Goal: Information Seeking & Learning: Learn about a topic

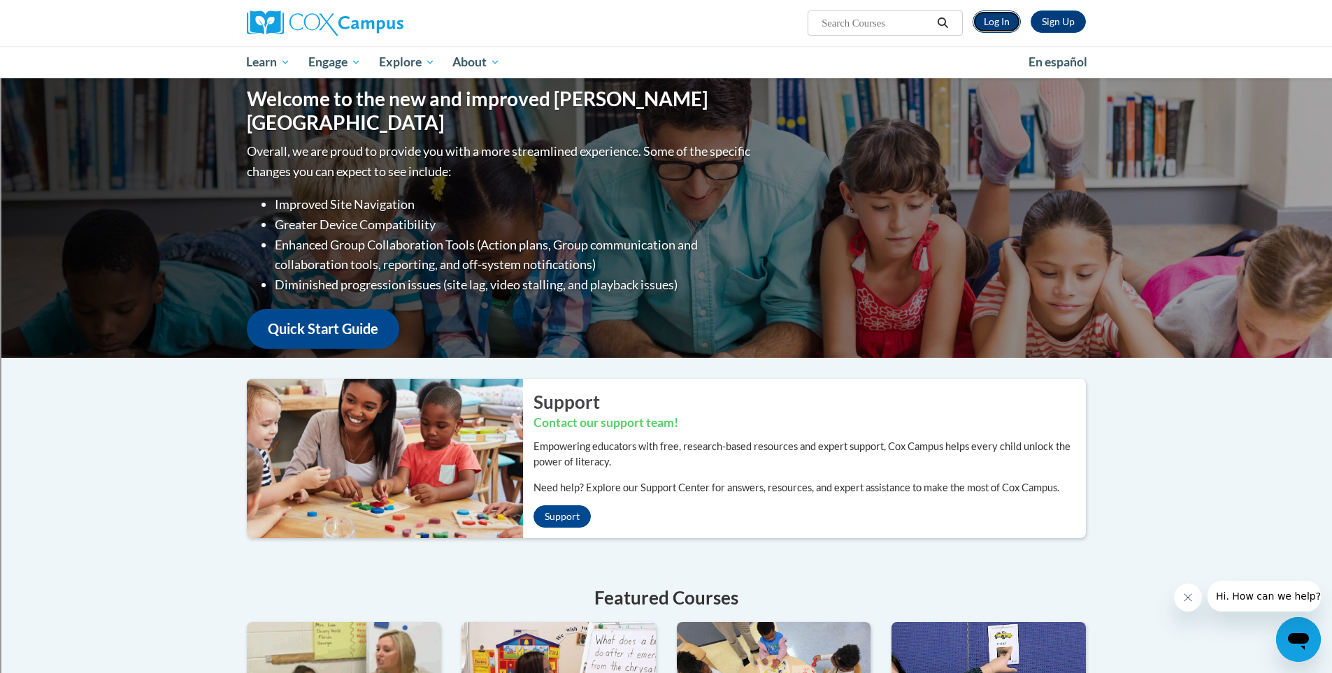
click at [999, 24] on link "Log In" at bounding box center [997, 21] width 48 height 22
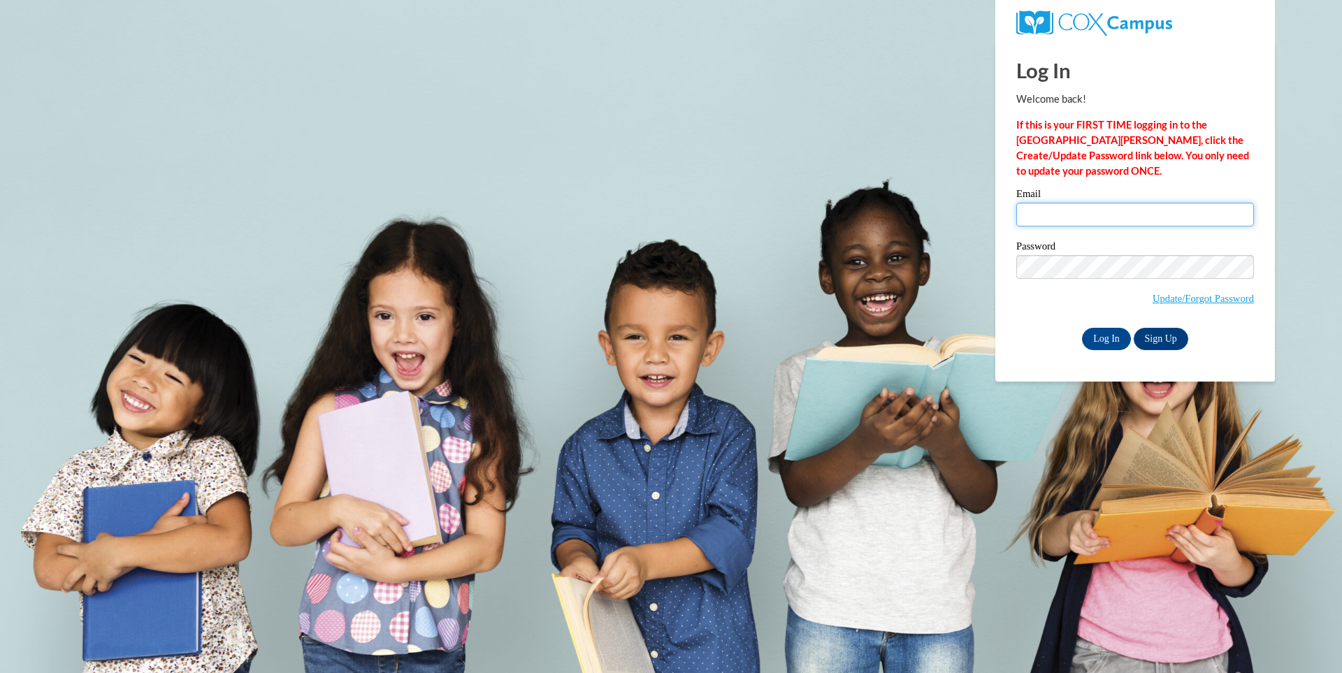
click at [1082, 217] on input "Email" at bounding box center [1136, 215] width 238 height 24
type input "franklinse@marshallk12.org"
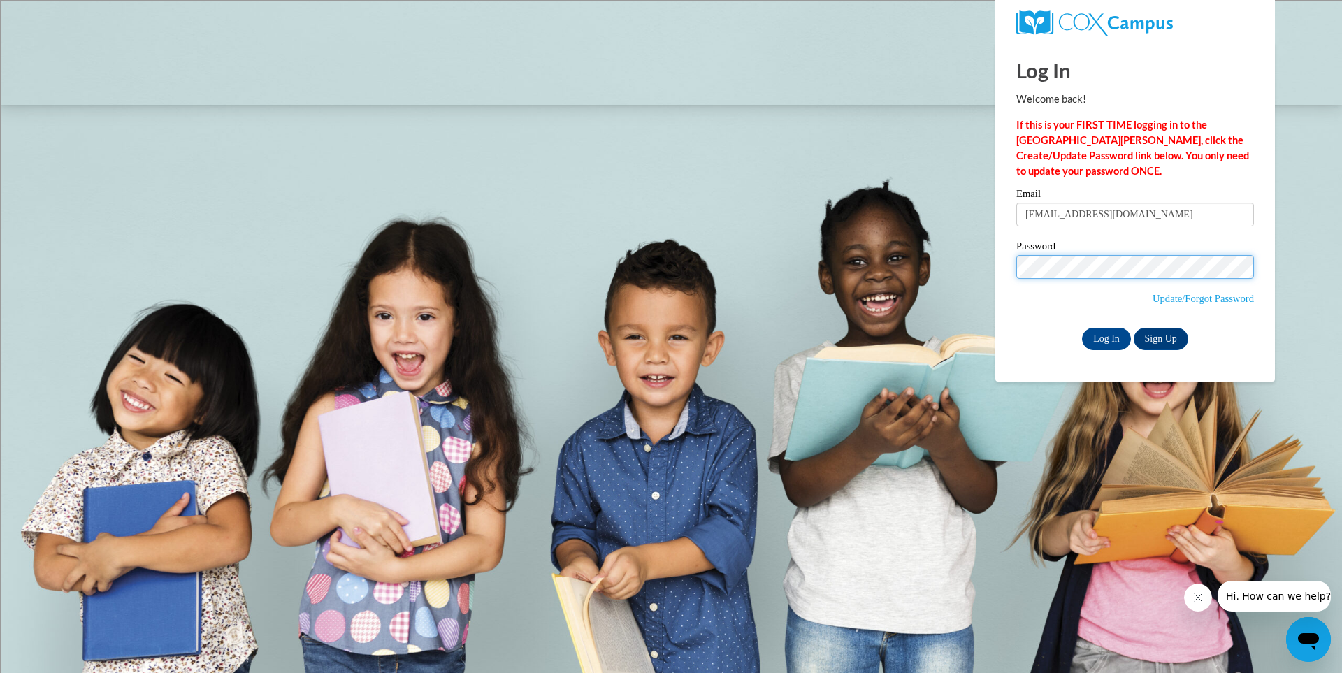
click at [1082, 328] on input "Log In" at bounding box center [1106, 339] width 49 height 22
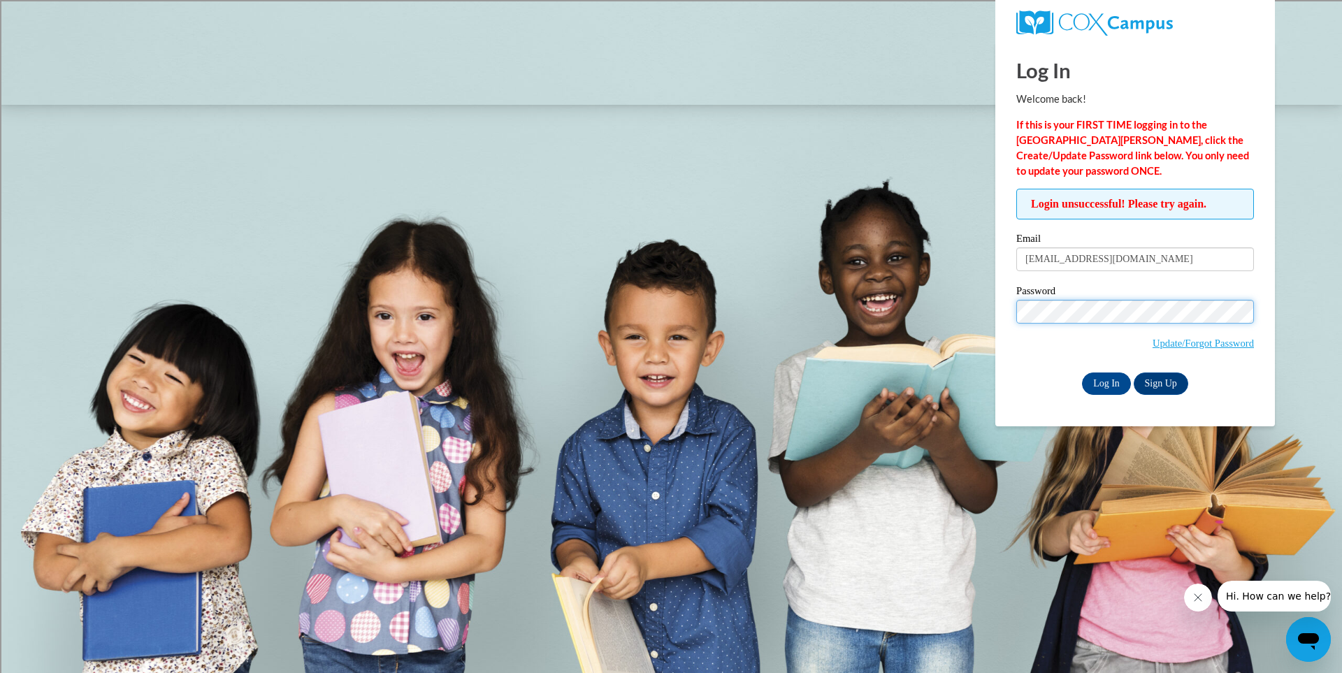
click at [1082, 373] on input "Log In" at bounding box center [1106, 384] width 49 height 22
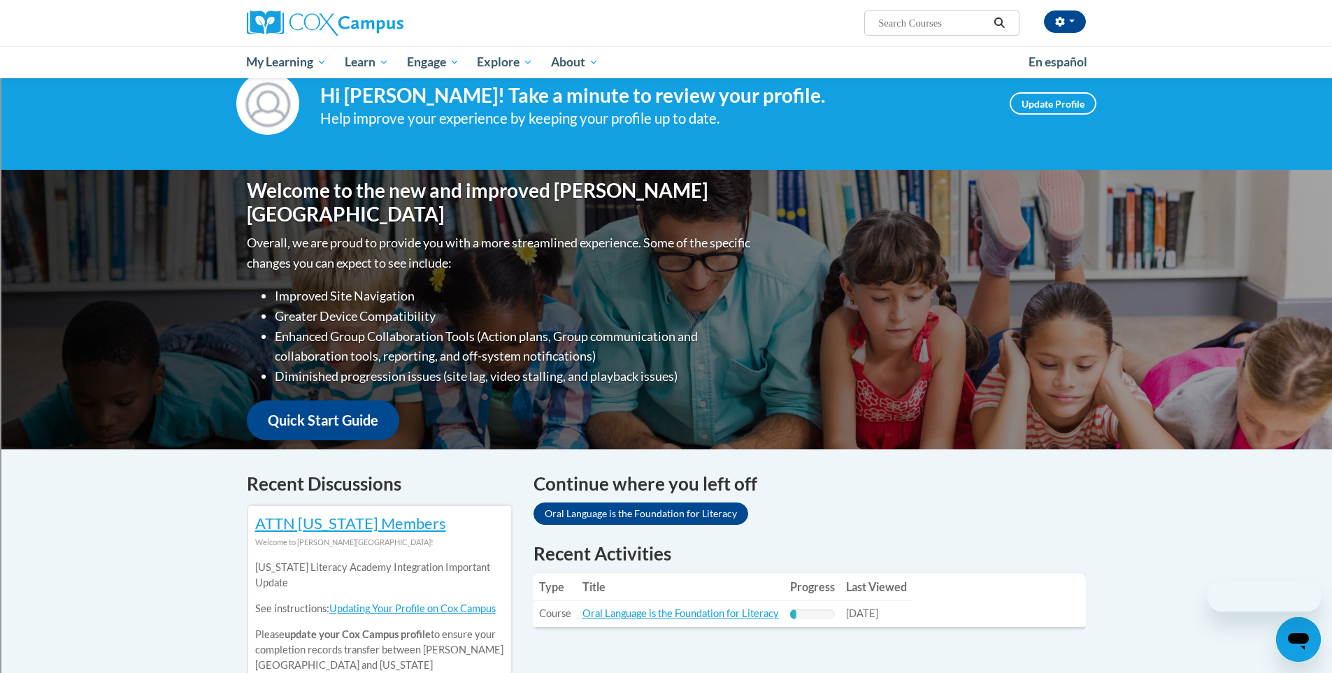
scroll to position [245, 0]
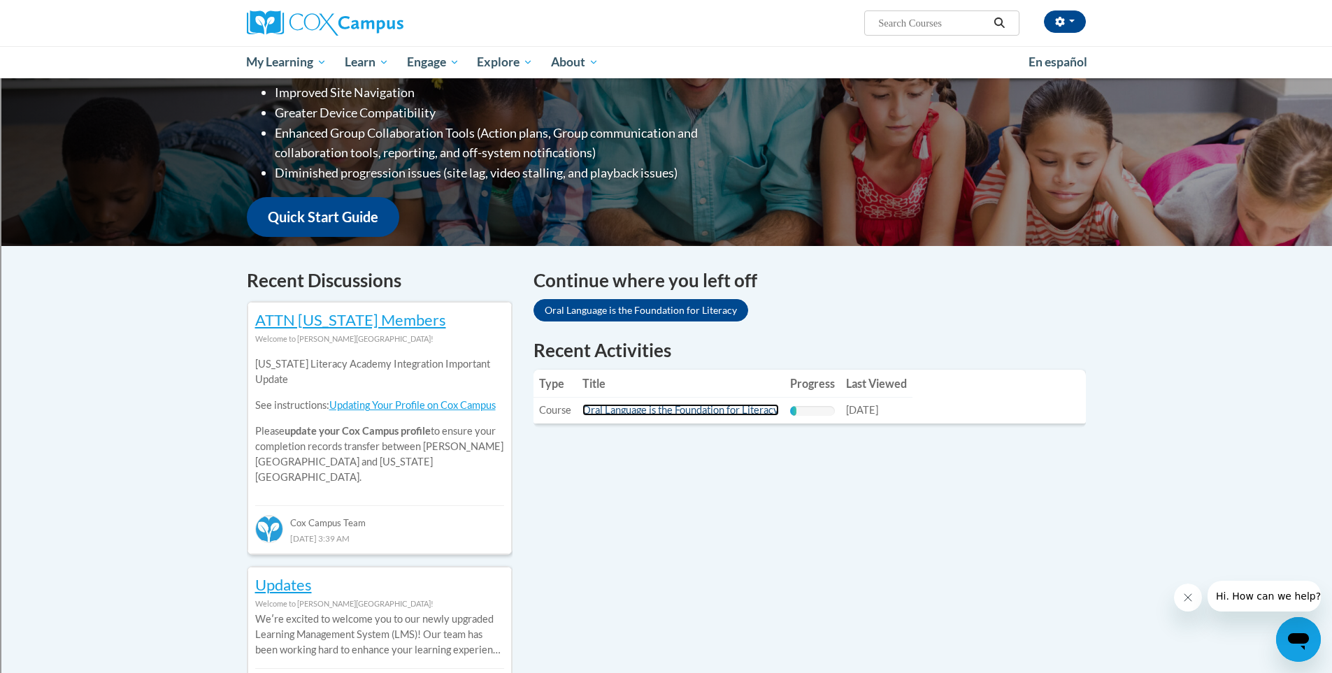
click at [710, 408] on link "Oral Language is the Foundation for Literacy" at bounding box center [680, 410] width 196 height 12
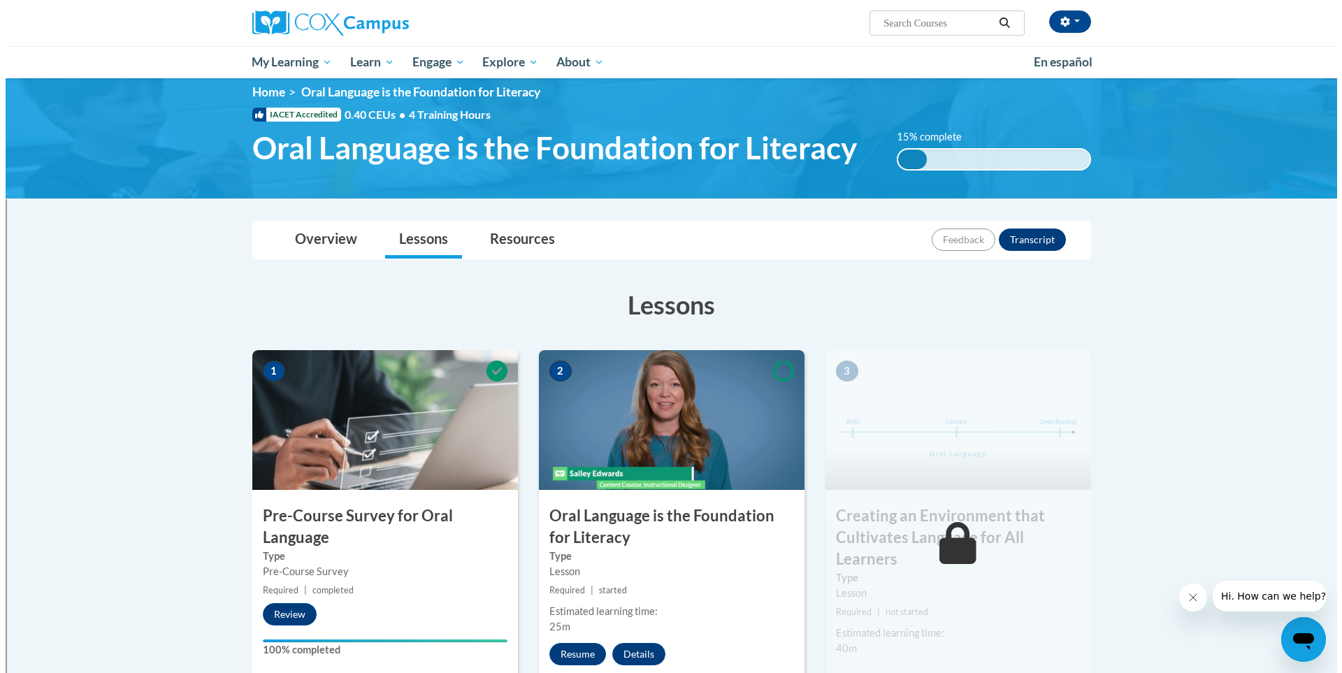
scroll to position [91, 0]
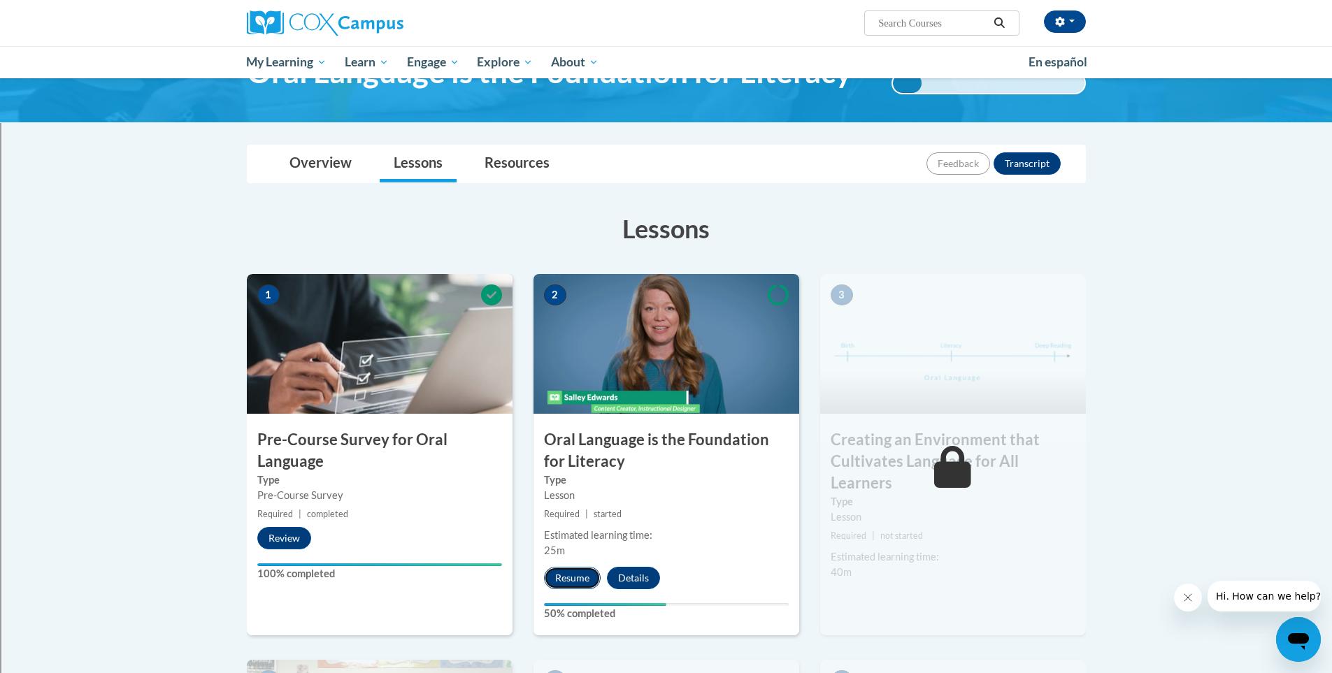
click at [580, 581] on button "Resume" at bounding box center [572, 578] width 57 height 22
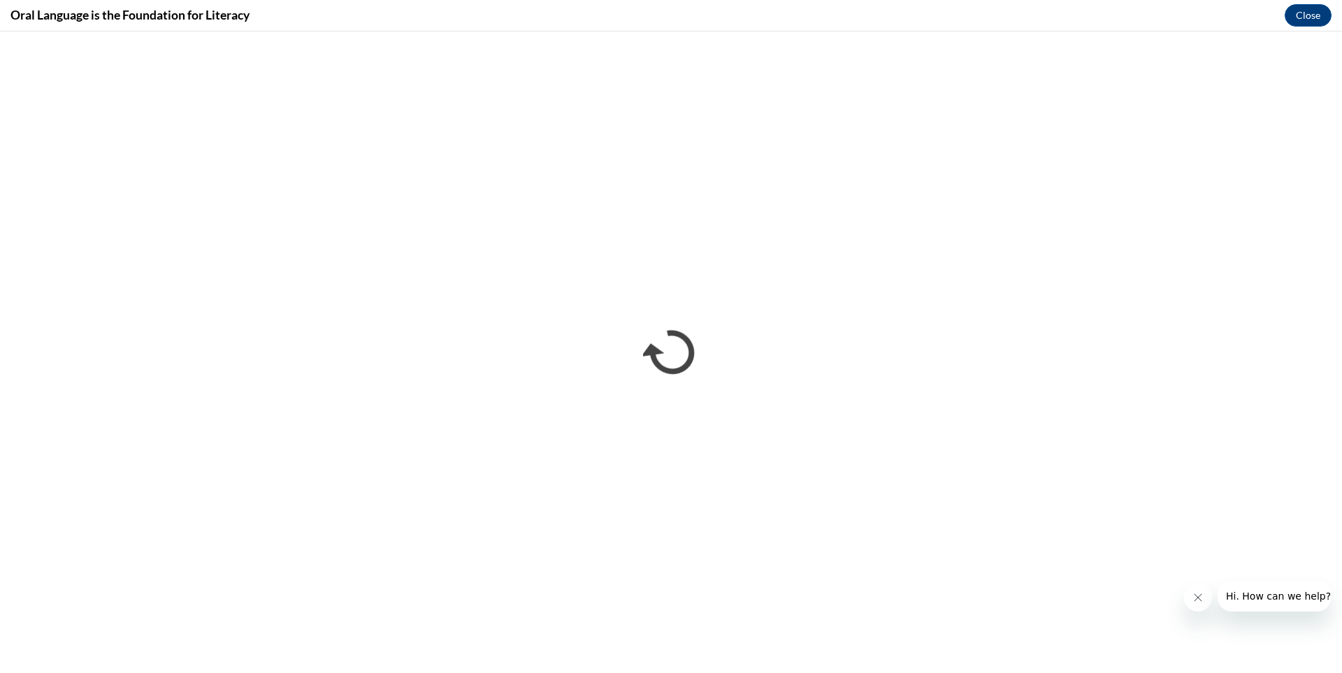
scroll to position [0, 0]
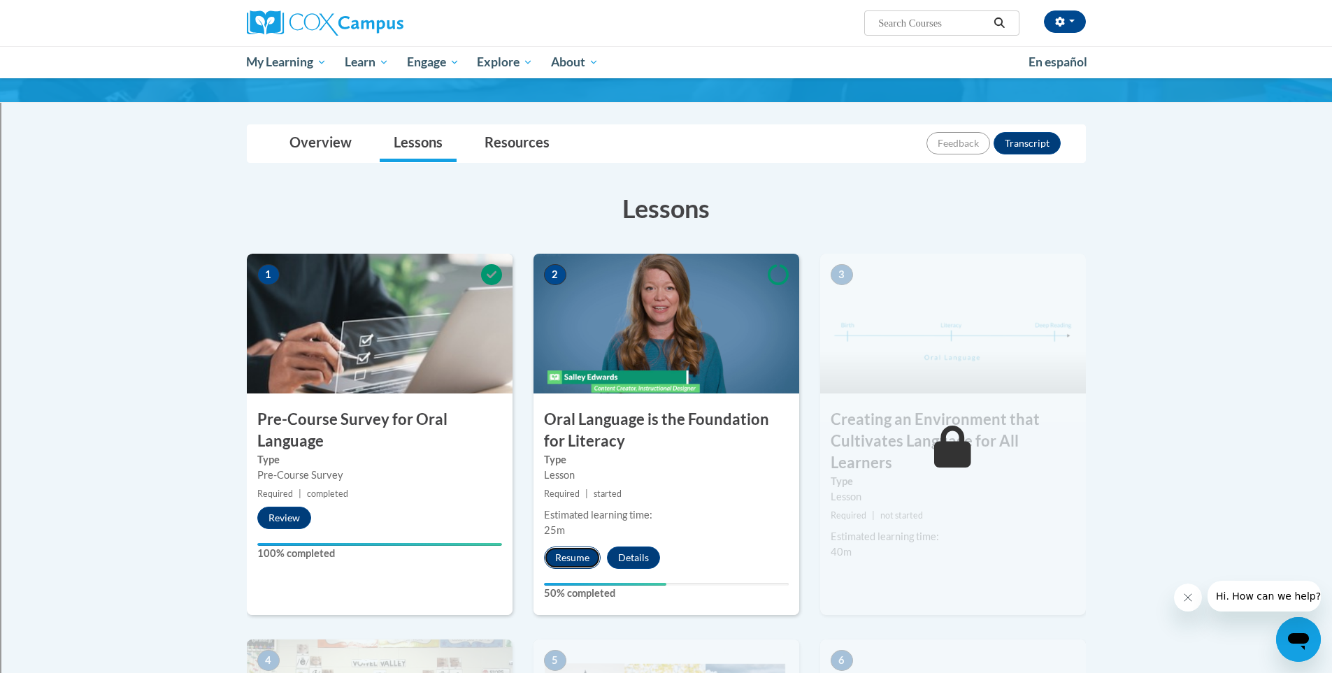
click at [568, 556] on button "Resume" at bounding box center [572, 558] width 57 height 22
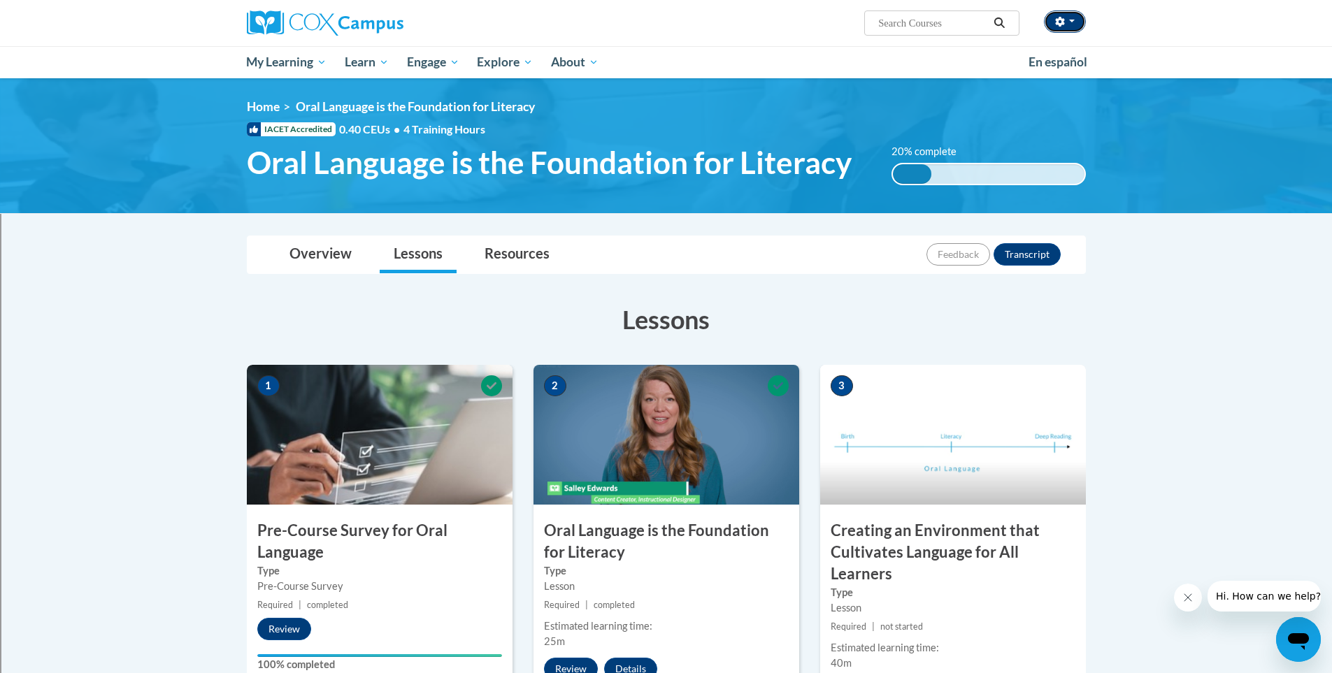
click at [1069, 20] on span "button" at bounding box center [1072, 21] width 6 height 3
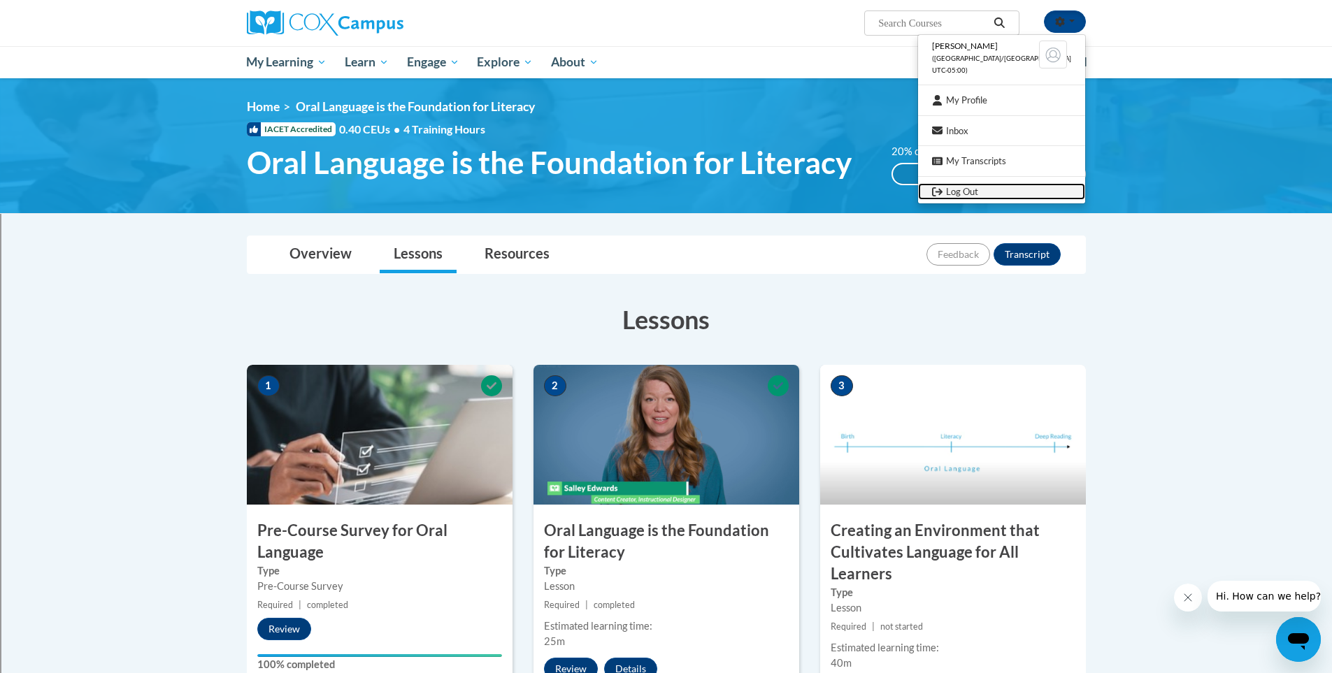
click at [966, 191] on link "Log Out" at bounding box center [1001, 191] width 167 height 17
